Goal: Navigation & Orientation: Find specific page/section

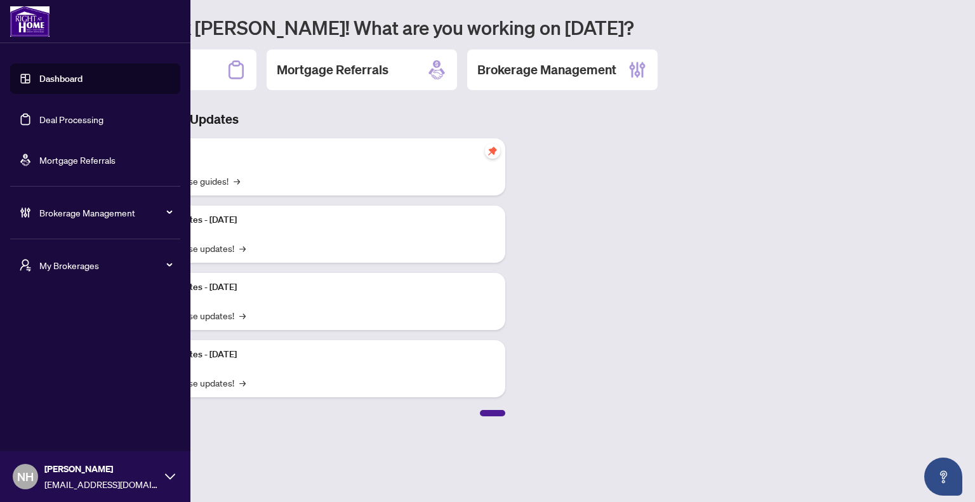
click at [58, 260] on span "My Brokerages" at bounding box center [105, 265] width 132 height 14
click at [58, 310] on span "RAHR" at bounding box center [99, 316] width 145 height 14
